Goal: Task Accomplishment & Management: Use online tool/utility

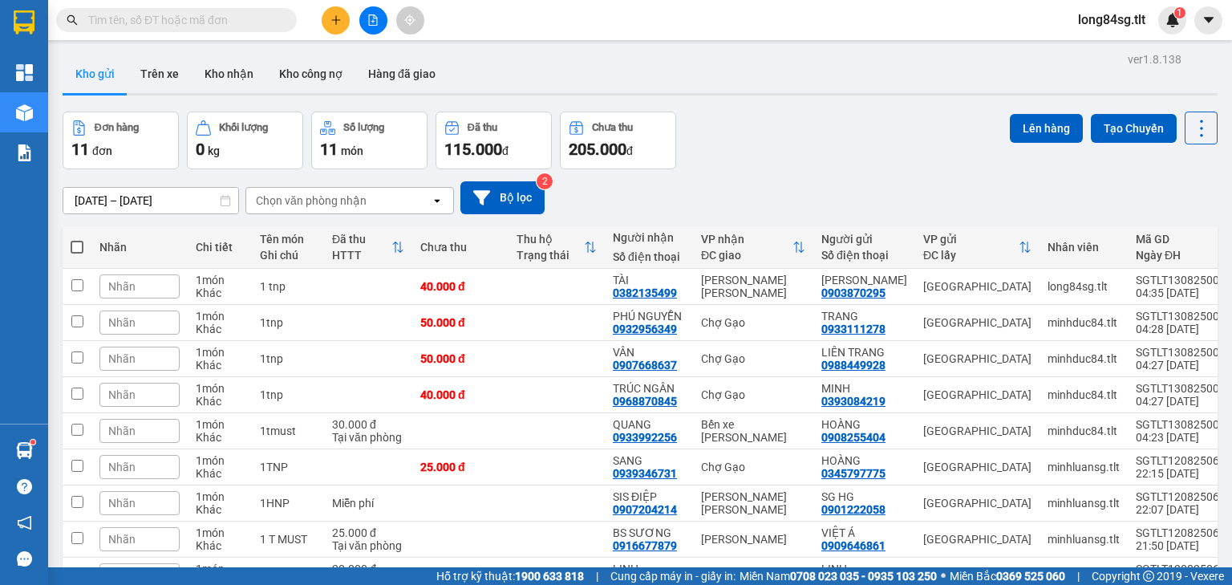
scroll to position [144, 0]
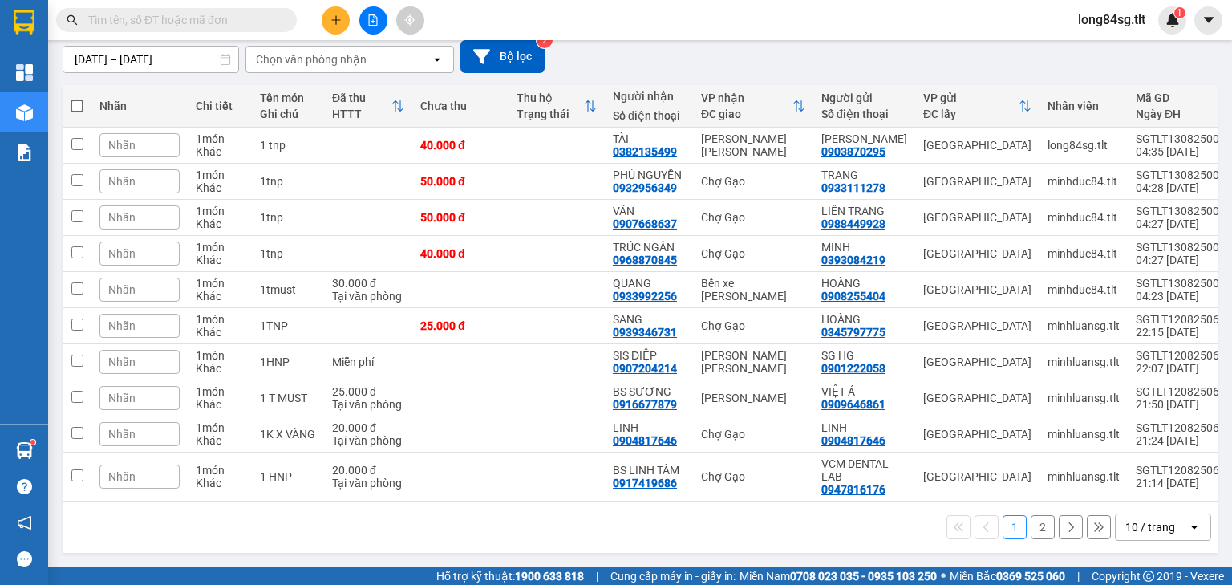
click at [170, 20] on input "text" at bounding box center [182, 20] width 189 height 18
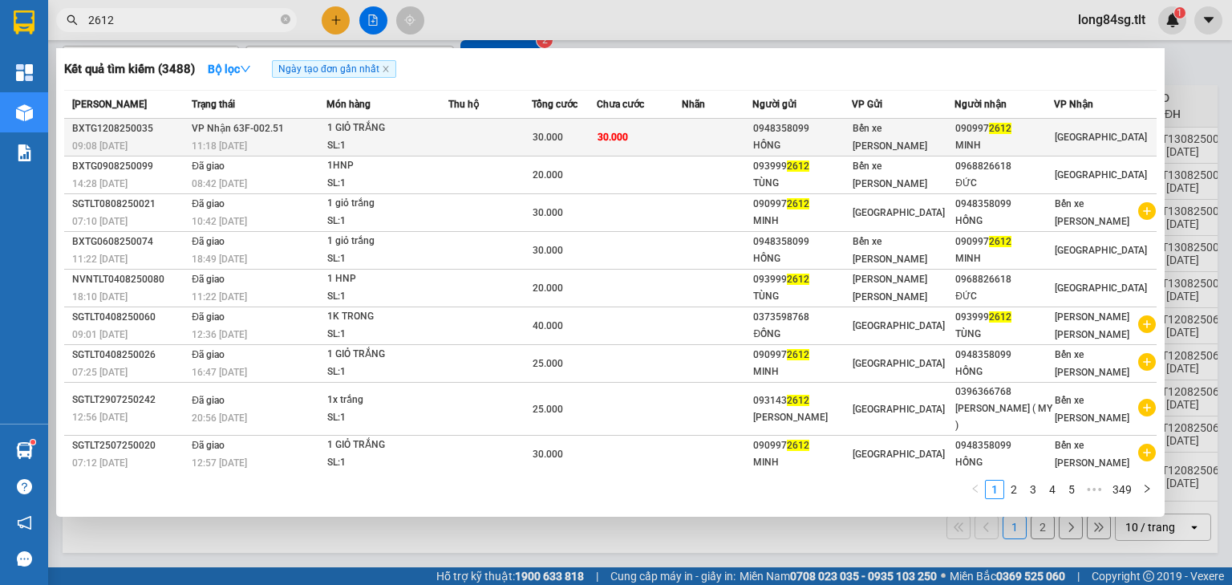
type input "2612"
click at [705, 136] on td at bounding box center [717, 138] width 71 height 38
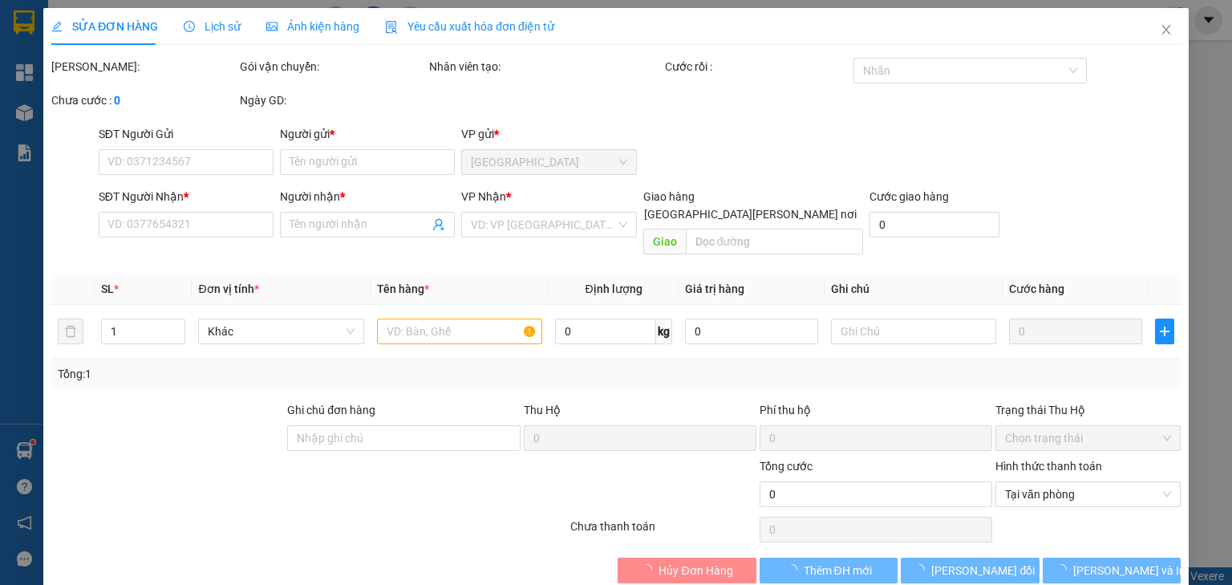
type input "0948358099"
type input "HỒNG"
type input "0909972612"
type input "MINH"
type input "30.000"
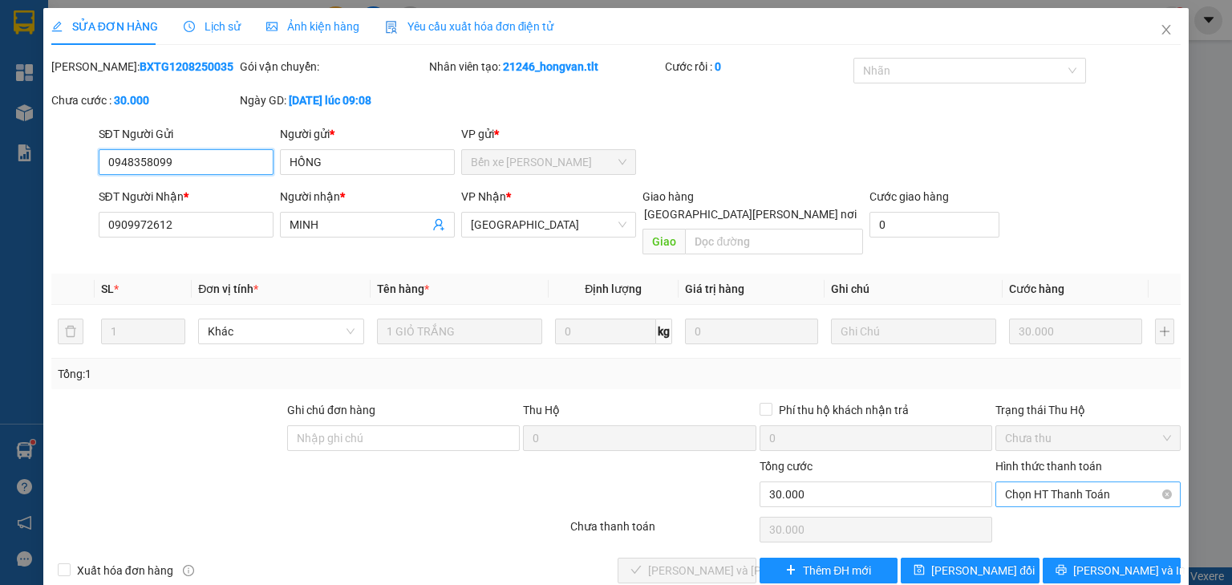
click at [1071, 482] on span "Chọn HT Thanh Toán" at bounding box center [1088, 494] width 166 height 24
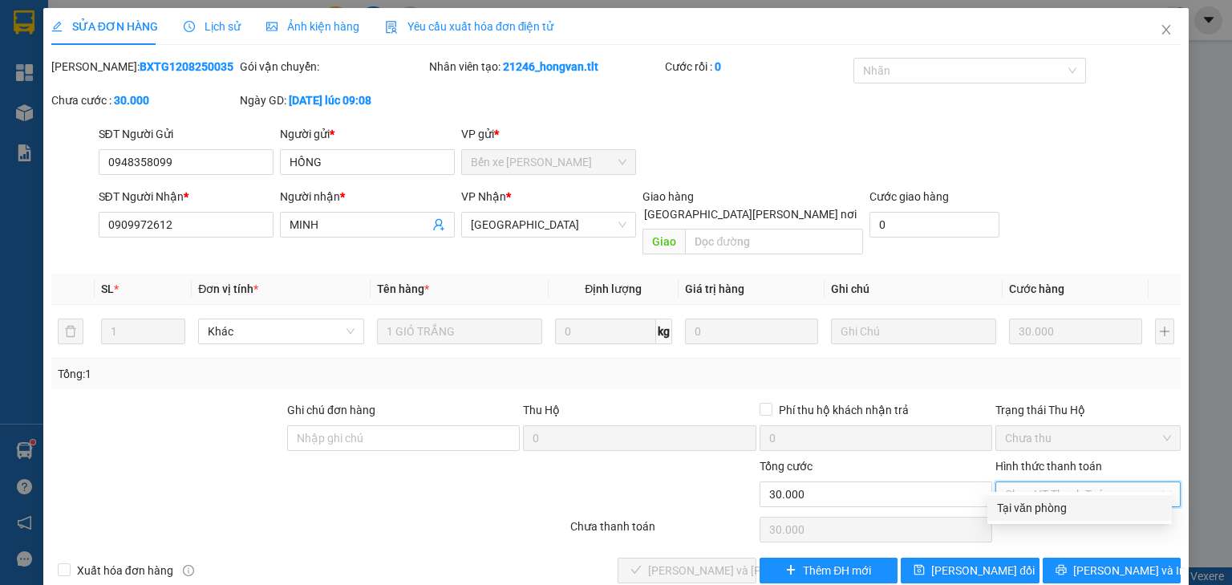
click at [1000, 496] on div "Tại văn phòng" at bounding box center [1079, 508] width 184 height 26
type input "0"
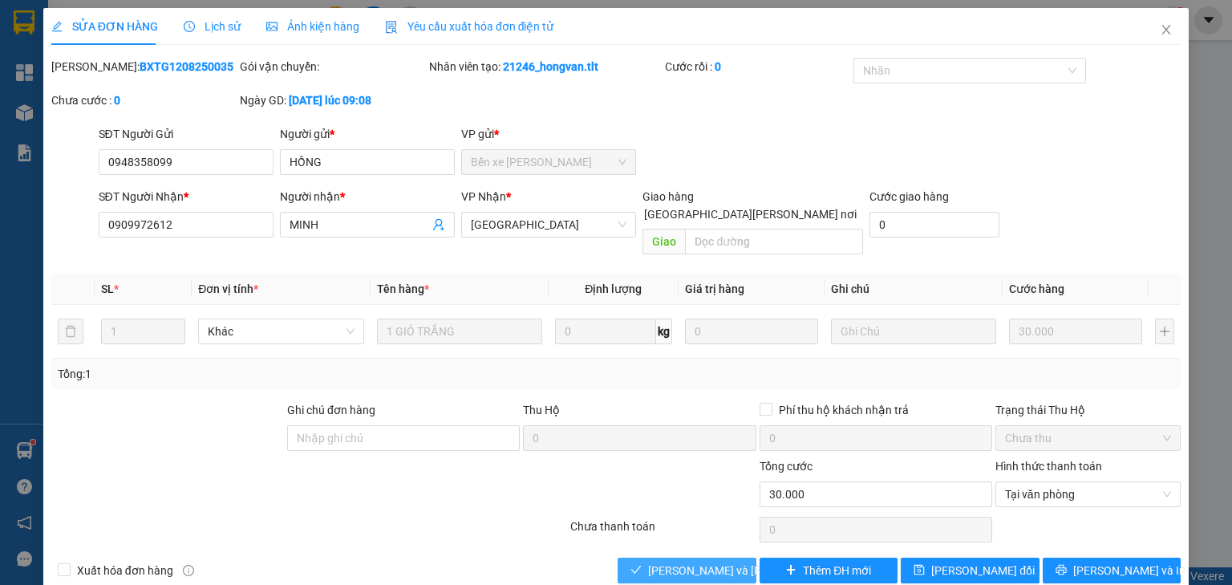
click at [667, 561] on span "[PERSON_NAME] và [PERSON_NAME] hàng" at bounding box center [756, 570] width 217 height 18
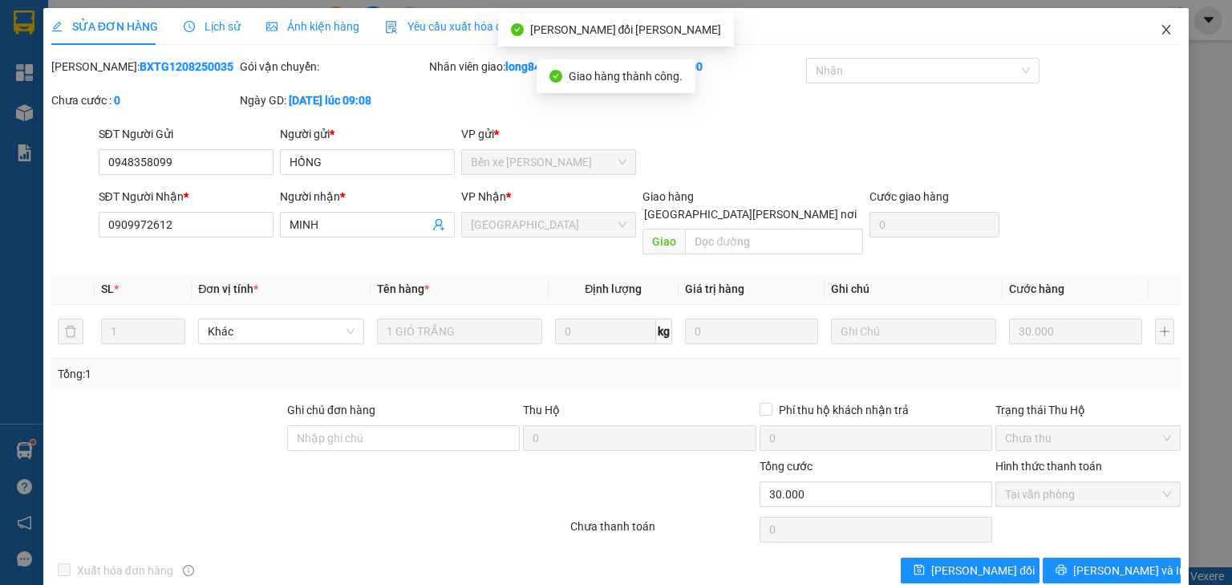
click at [1160, 28] on icon "close" at bounding box center [1166, 29] width 13 height 13
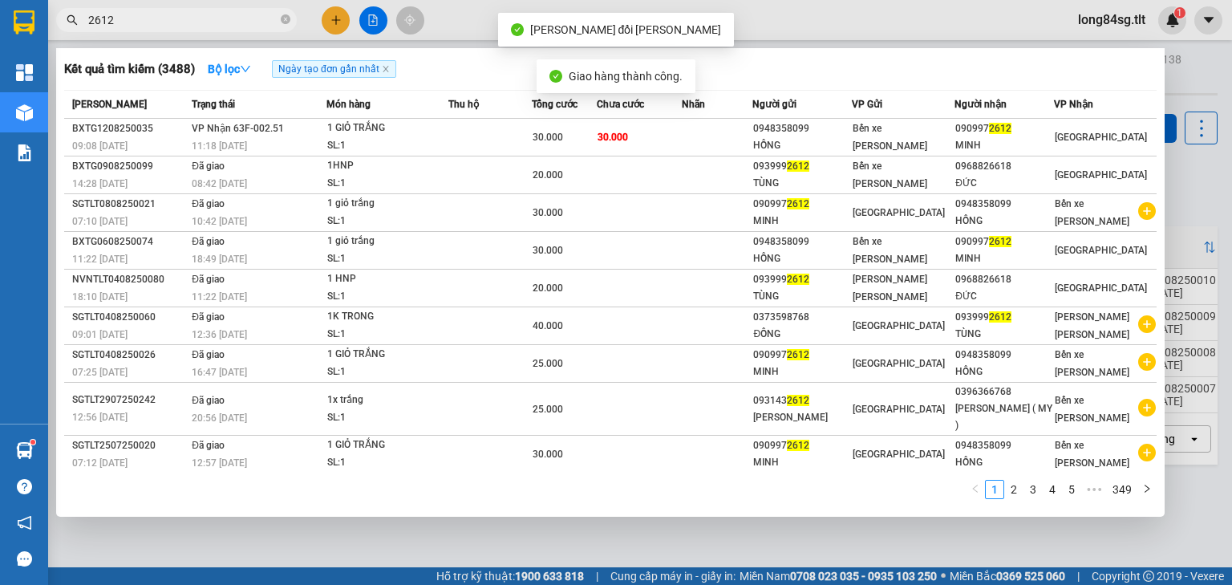
click at [209, 22] on input "2612" at bounding box center [182, 20] width 189 height 18
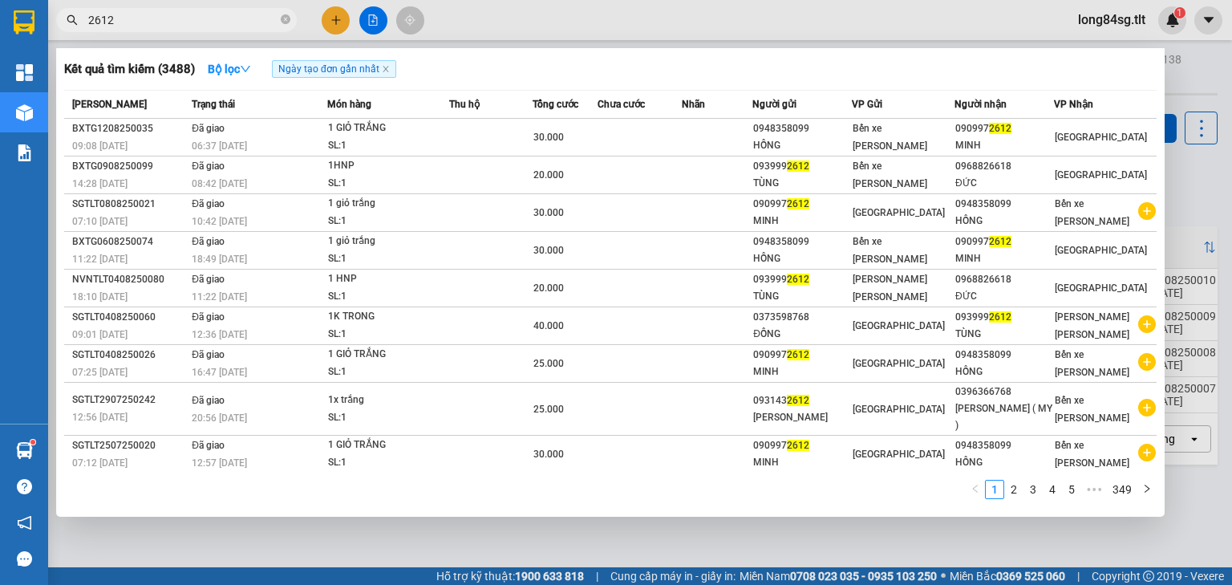
drag, startPoint x: 123, startPoint y: 18, endPoint x: 67, endPoint y: 45, distance: 61.3
click at [64, 34] on div "Kết quả [PERSON_NAME] ( 3488 ) Bộ lọc Ngày tạo [PERSON_NAME] nhất Mã ĐH Trạng t…" at bounding box center [156, 20] width 313 height 28
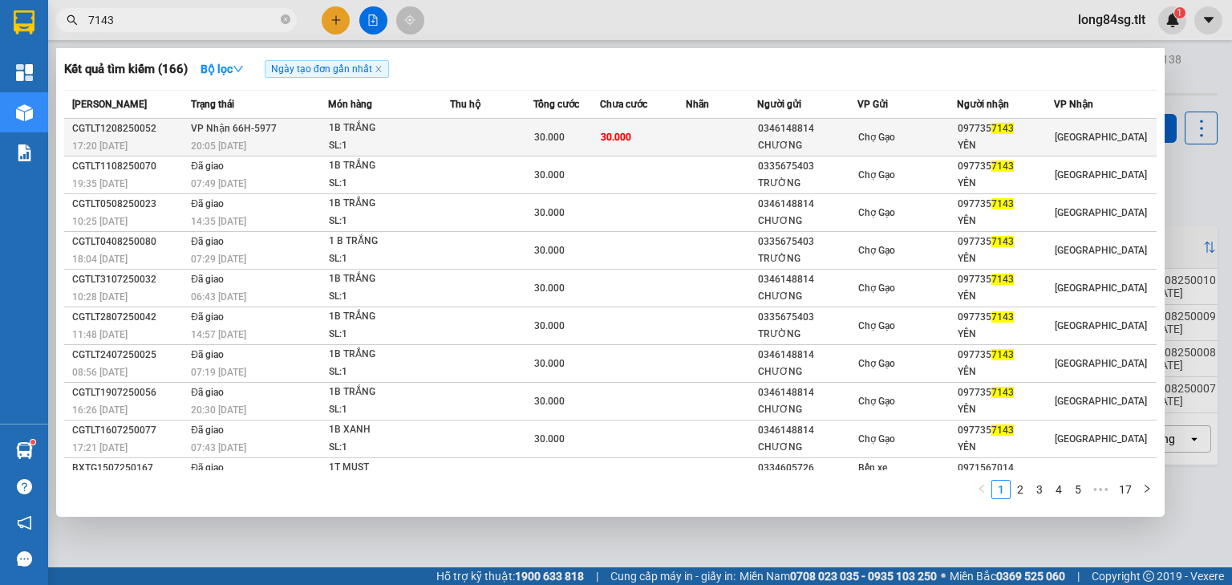
type input "7143"
click at [828, 126] on div "0346148814" at bounding box center [807, 128] width 99 height 17
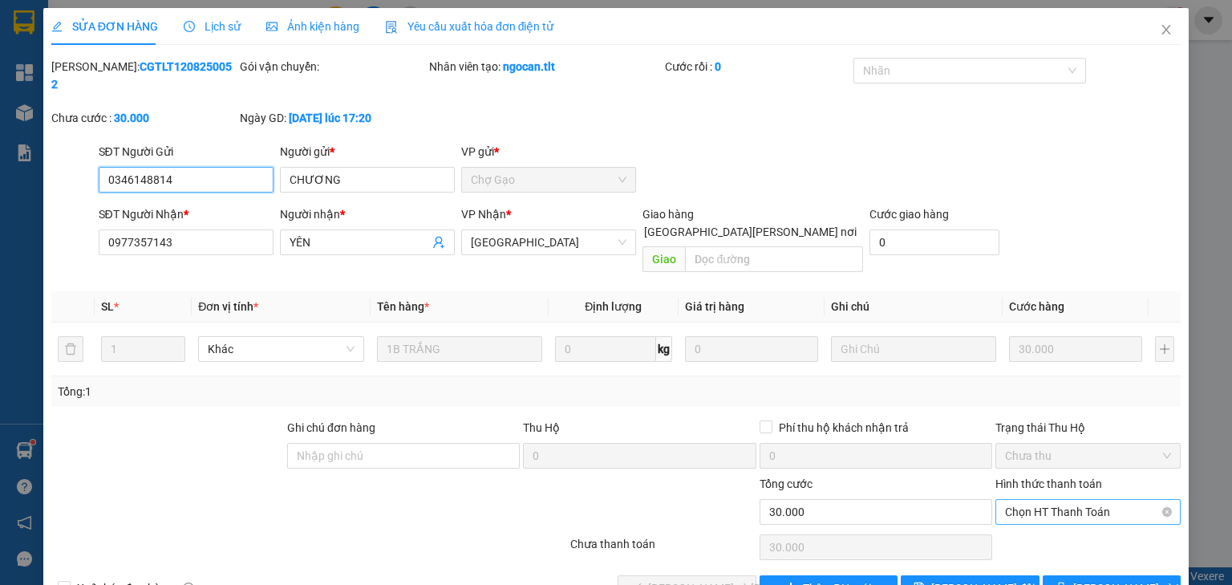
click at [1059, 500] on span "Chọn HT Thanh Toán" at bounding box center [1088, 512] width 166 height 24
click at [1033, 507] on div "Tại văn phòng" at bounding box center [1079, 508] width 165 height 18
type input "0"
click at [616, 575] on div "[PERSON_NAME] và [PERSON_NAME] hàng" at bounding box center [687, 588] width 142 height 26
click at [627, 575] on button "[PERSON_NAME] và [PERSON_NAME] hàng" at bounding box center [686, 588] width 139 height 26
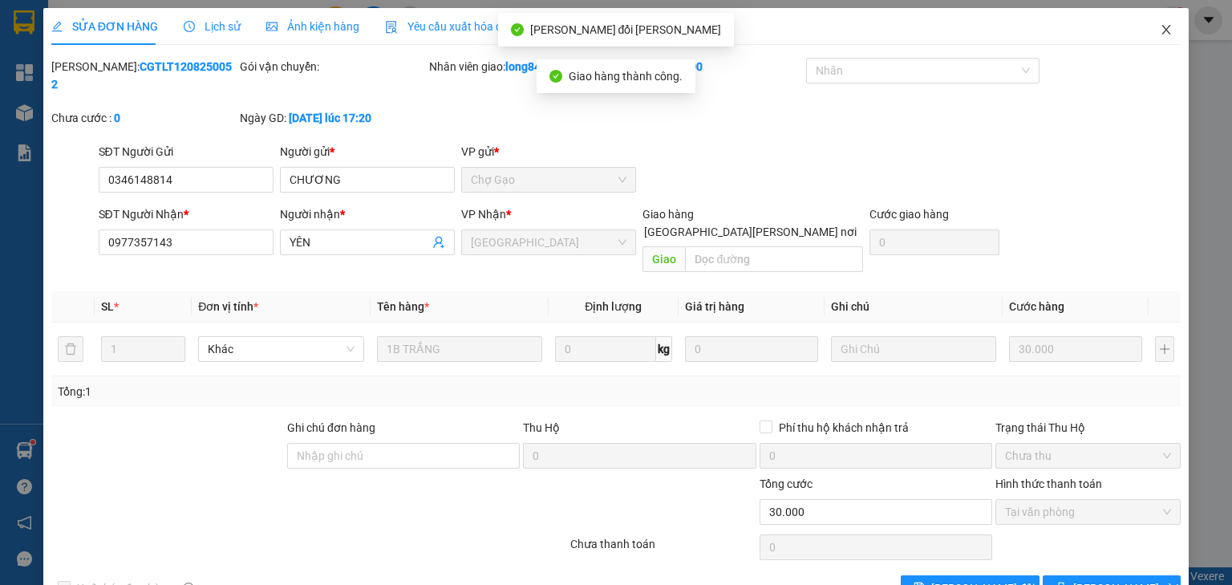
click at [1156, 21] on span "Close" at bounding box center [1166, 30] width 45 height 45
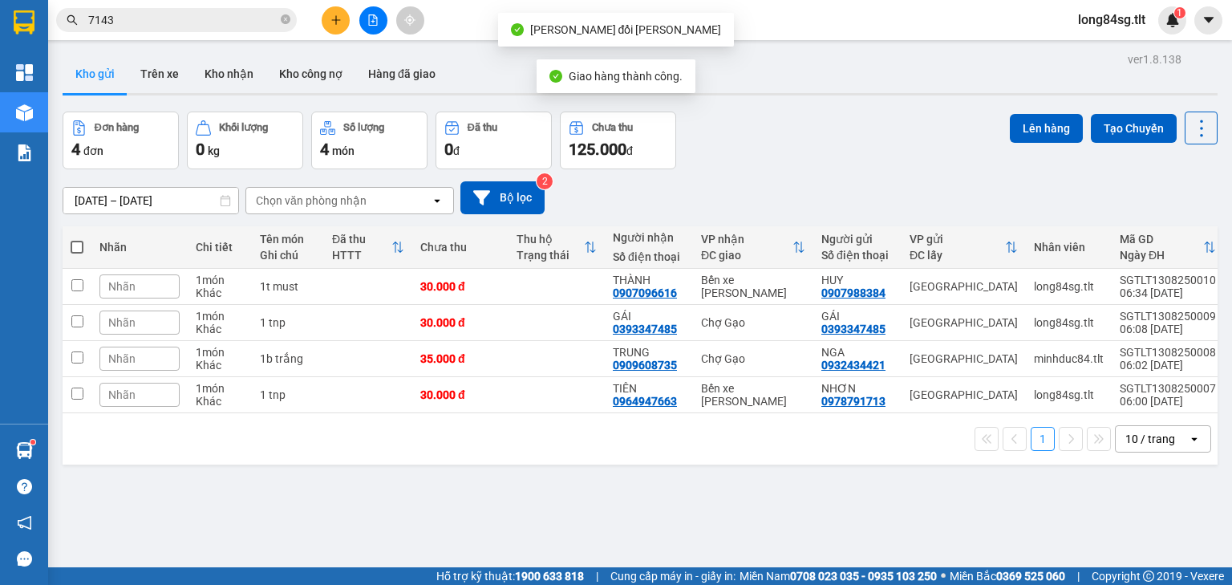
click at [132, 11] on input "7143" at bounding box center [182, 20] width 189 height 18
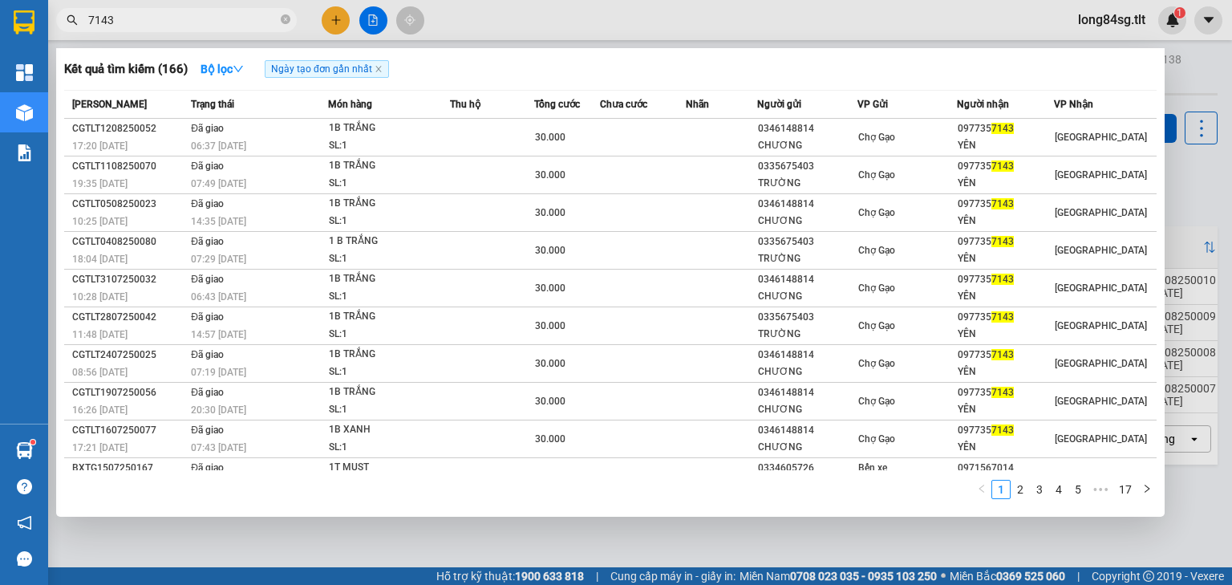
click at [164, 25] on input "7143" at bounding box center [182, 20] width 189 height 18
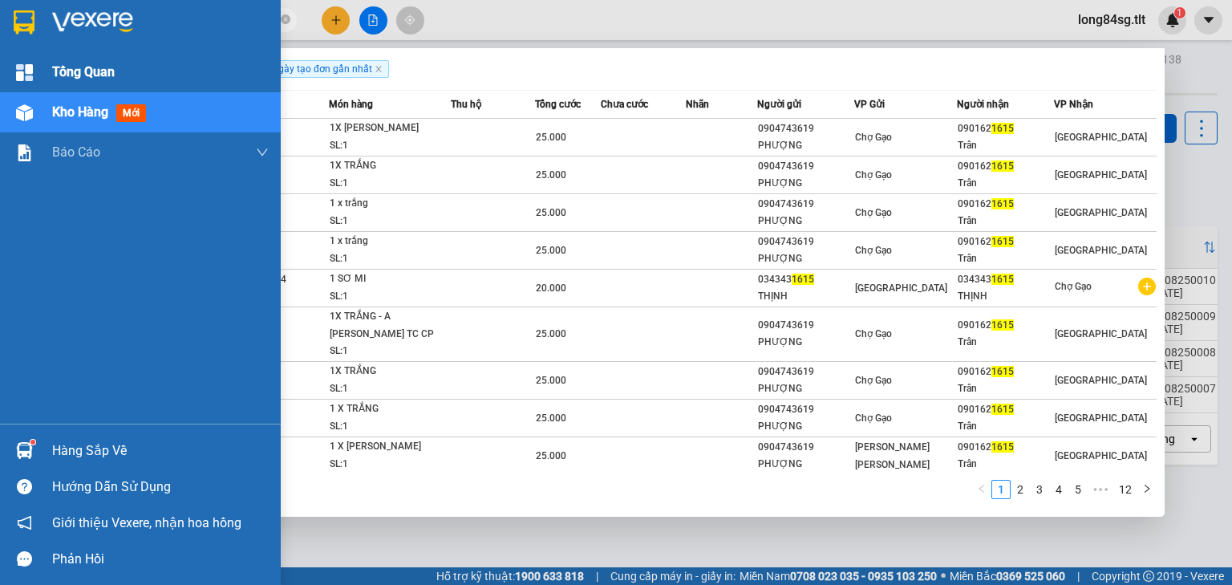
type input "1615"
click at [22, 77] on img at bounding box center [24, 72] width 17 height 17
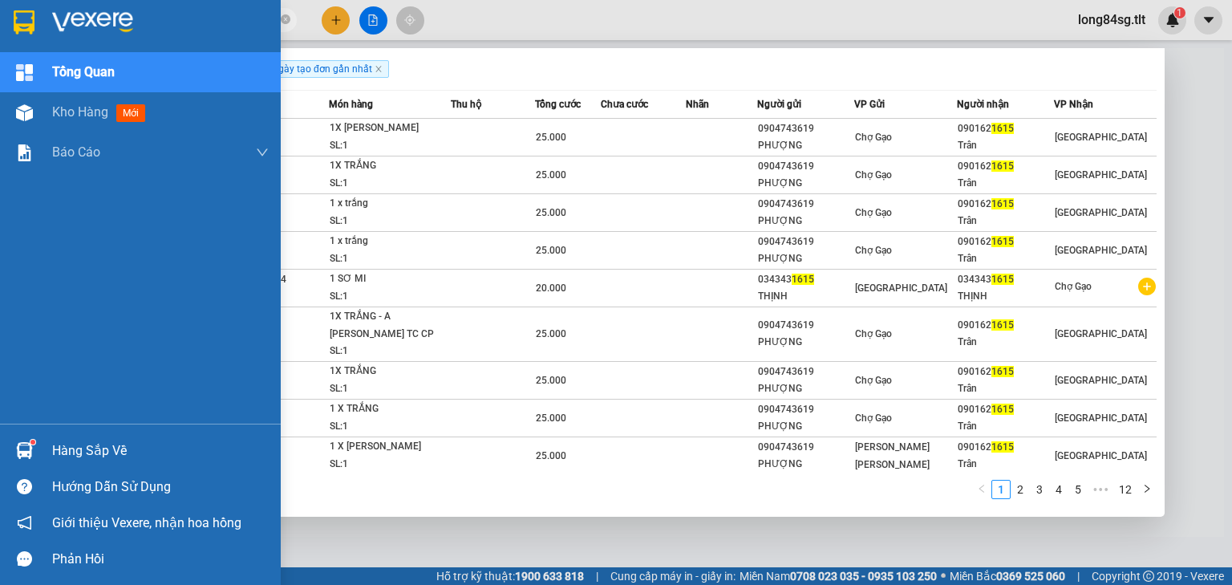
click at [77, 75] on span "Tổng Quan" at bounding box center [83, 72] width 63 height 20
click at [101, 109] on span "Kho hàng" at bounding box center [80, 111] width 56 height 15
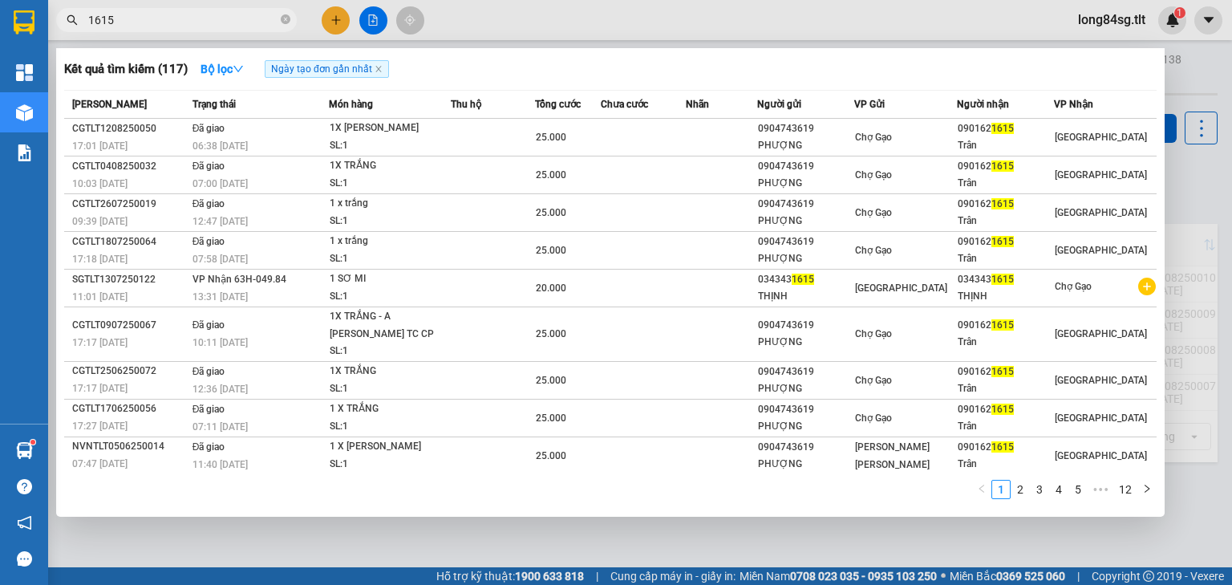
click at [715, 38] on div at bounding box center [616, 292] width 1232 height 585
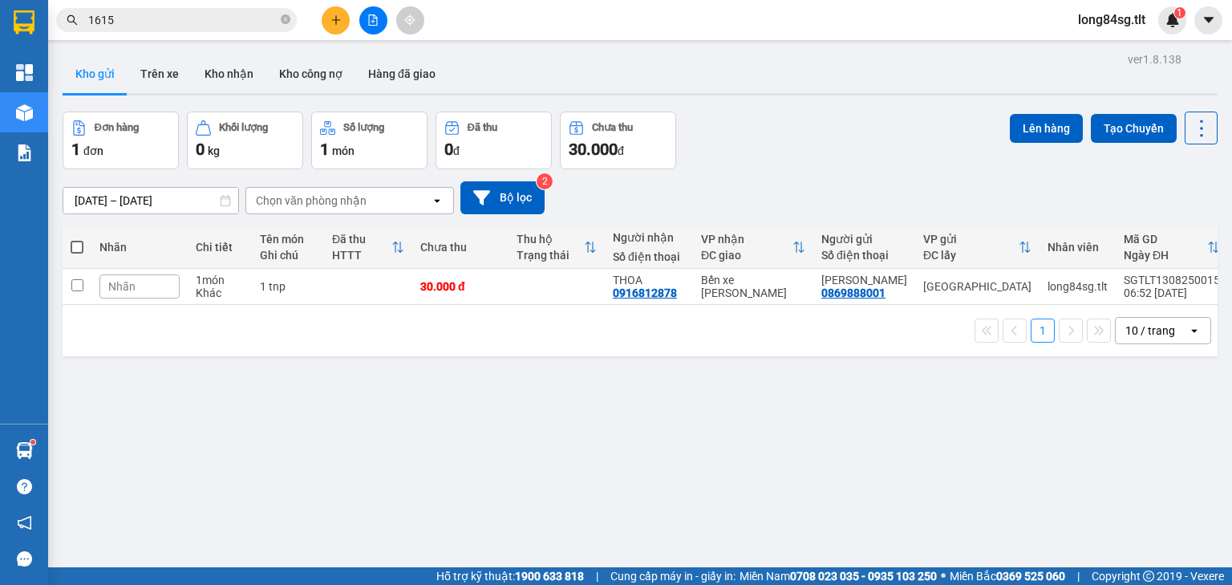
click at [1125, 325] on div "10 / trang" at bounding box center [1150, 330] width 50 height 16
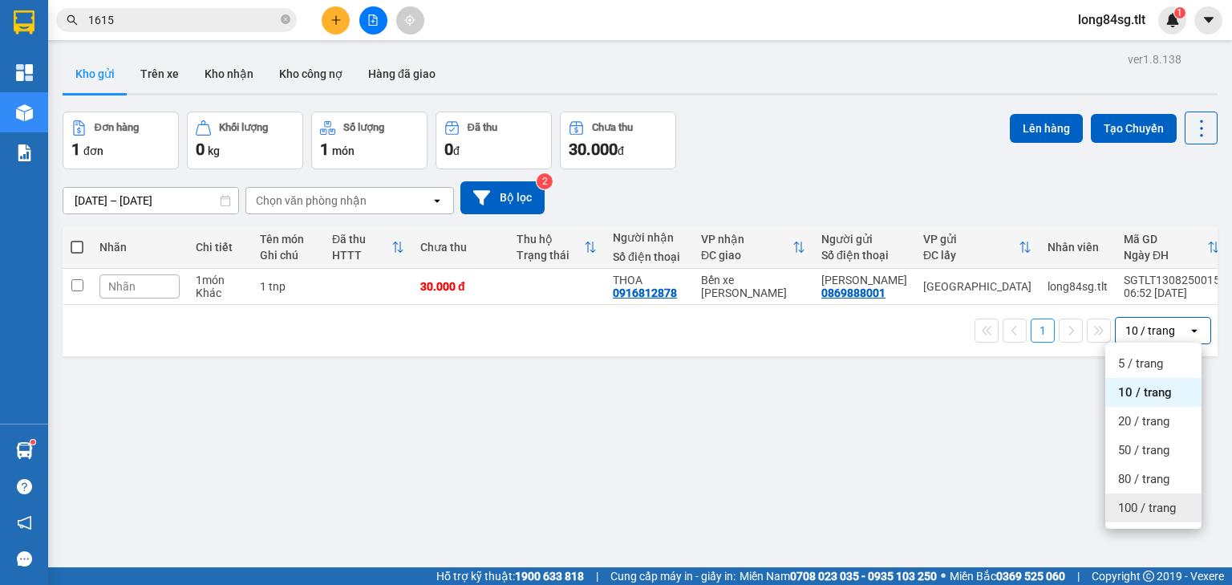
click at [1126, 503] on span "100 / trang" at bounding box center [1147, 508] width 58 height 16
